Goal: Check status: Check status

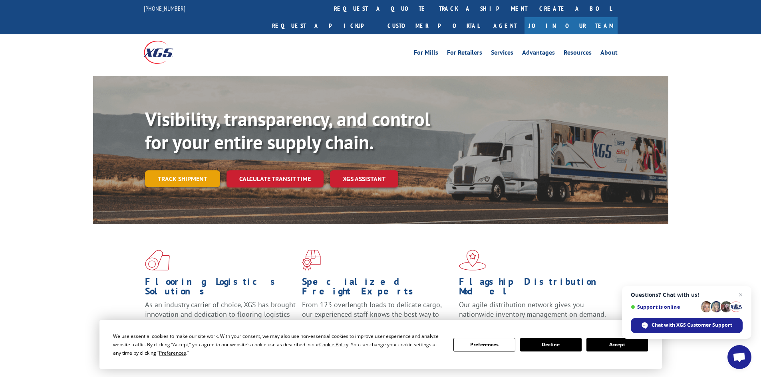
click at [194, 171] on link "Track shipment" at bounding box center [182, 179] width 75 height 17
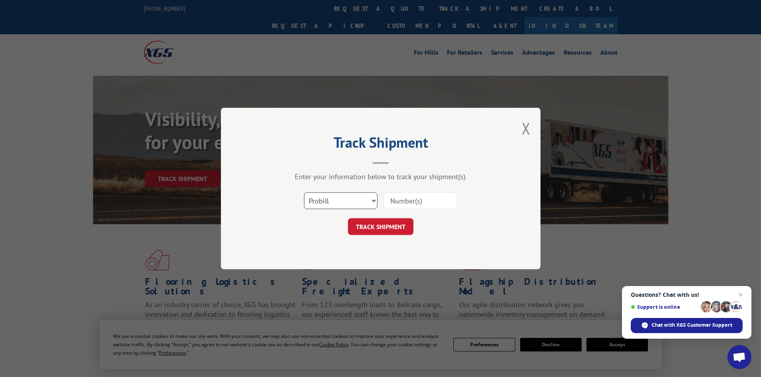
click at [308, 194] on select "Select category... Probill BOL PO" at bounding box center [340, 201] width 73 height 17
click at [304, 193] on select "Select category... Probill BOL PO" at bounding box center [340, 201] width 73 height 17
click at [351, 203] on select "Select category... Probill BOL PO" at bounding box center [340, 201] width 73 height 17
select select "po"
click at [304, 193] on select "Select category... Probill BOL PO" at bounding box center [340, 201] width 73 height 17
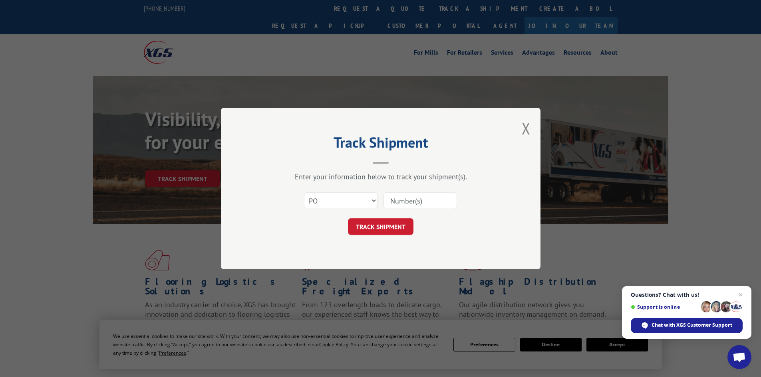
click at [391, 205] on input at bounding box center [419, 201] width 73 height 17
paste input "31548891"
type input "31548891"
click at [366, 225] on button "TRACK SHIPMENT" at bounding box center [381, 226] width 66 height 17
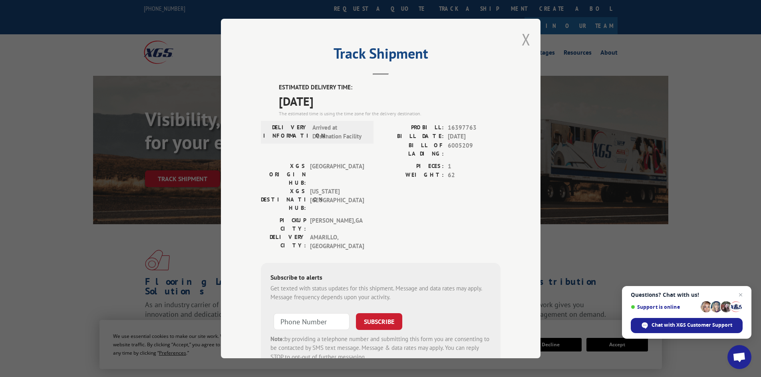
click at [524, 39] on button "Close modal" at bounding box center [526, 39] width 9 height 21
